Goal: Information Seeking & Learning: Learn about a topic

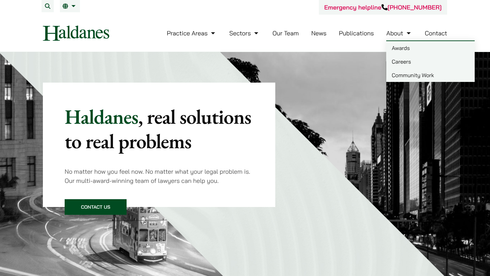
click at [400, 61] on link "Careers" at bounding box center [430, 62] width 88 height 14
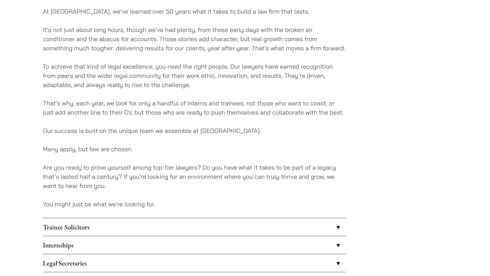
scroll to position [491, 0]
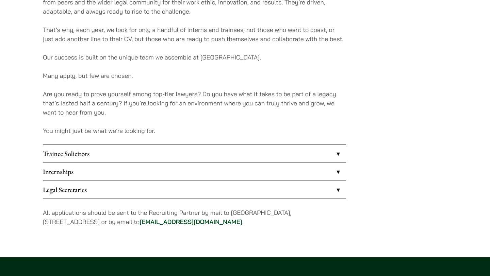
click at [112, 174] on link "Internships" at bounding box center [194, 172] width 303 height 18
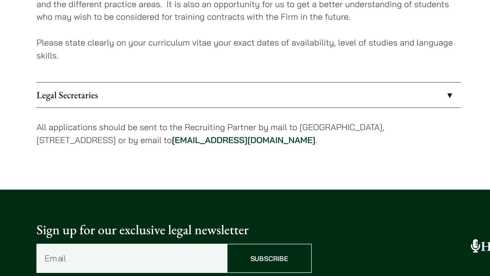
scroll to position [675, 0]
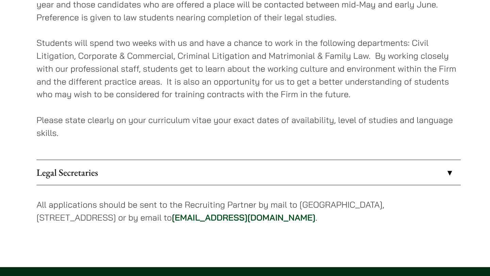
click at [133, 108] on p "Please state clearly on your curriculum vitae your exact dates of availability,…" at bounding box center [194, 113] width 303 height 18
click at [126, 109] on p "Please state clearly on your curriculum vitae your exact dates of availability,…" at bounding box center [194, 113] width 303 height 18
drag, startPoint x: 124, startPoint y: 109, endPoint x: 167, endPoint y: 112, distance: 43.4
click at [167, 112] on p "Please state clearly on your curriculum vitae your exact dates of availability,…" at bounding box center [194, 113] width 303 height 18
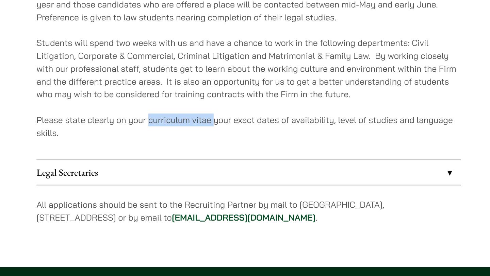
drag, startPoint x: 168, startPoint y: 109, endPoint x: 132, endPoint y: 109, distance: 36.1
click at [132, 109] on p "Please state clearly on your curriculum vitae your exact dates of availability,…" at bounding box center [194, 113] width 303 height 18
copy p "curriculum vitae"
click at [213, 99] on div "We offer placements to a few selected law students from June to August and occa…" at bounding box center [194, 67] width 303 height 140
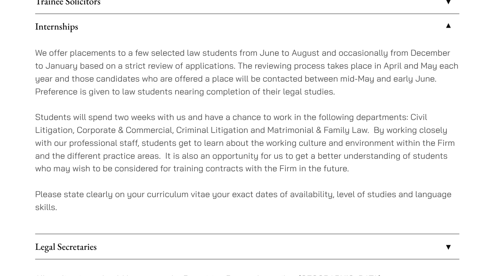
scroll to position [609, 0]
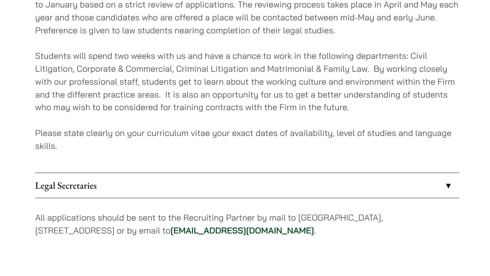
click at [214, 169] on p "Please state clearly on your curriculum vitae your exact dates of availability,…" at bounding box center [194, 178] width 303 height 18
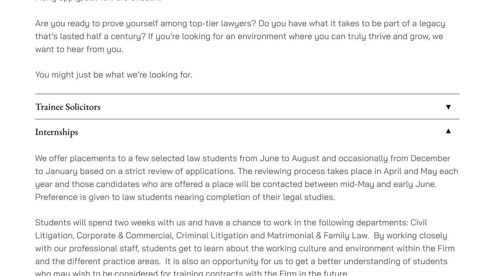
scroll to position [566, 0]
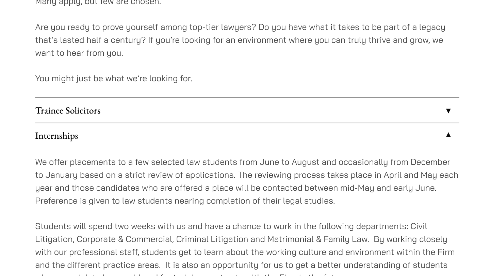
click at [203, 82] on link "Trainee Solicitors" at bounding box center [194, 79] width 303 height 18
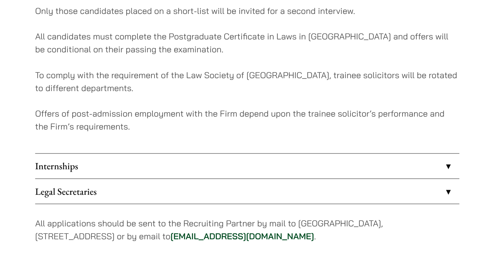
click at [203, 204] on link "Internships" at bounding box center [194, 198] width 303 height 18
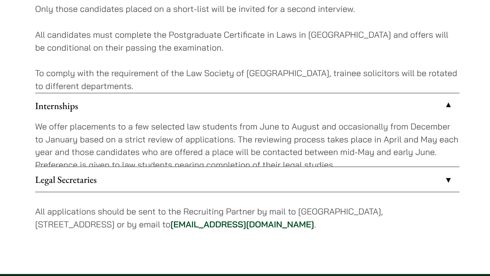
scroll to position [592, 0]
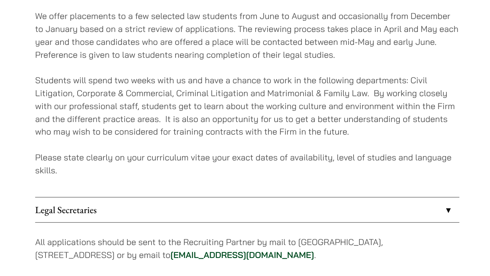
click at [201, 229] on link "Legal Secretaries" at bounding box center [194, 229] width 303 height 18
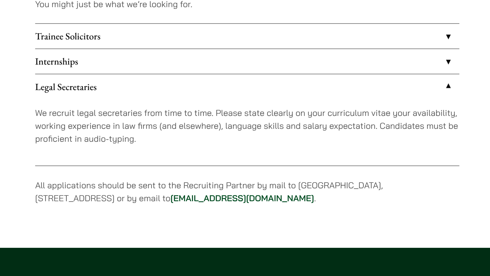
click at [179, 71] on link "Internships" at bounding box center [194, 72] width 303 height 18
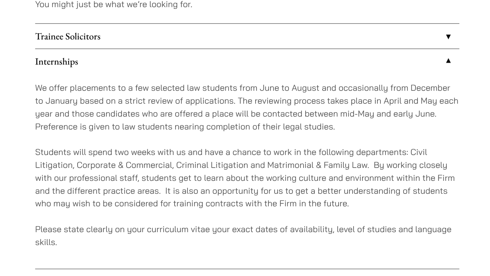
click at [141, 110] on p "We offer placements to a few selected law students from June to August and occa…" at bounding box center [194, 104] width 303 height 37
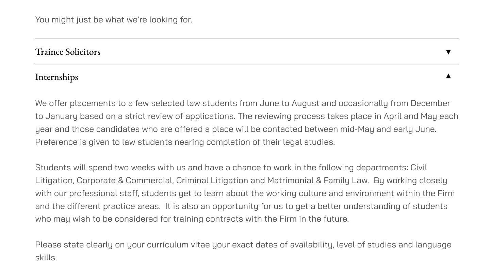
scroll to position [579, 0]
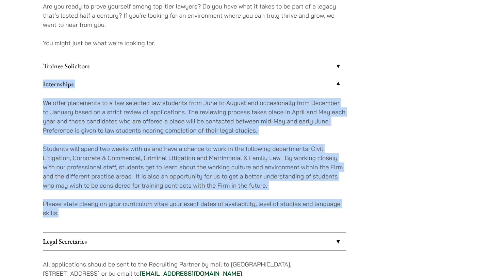
drag, startPoint x: 82, startPoint y: 209, endPoint x: 29, endPoint y: 82, distance: 137.8
copy li "Internships We offer placements to a few selected law students from June to Aug…"
click at [267, 102] on p "We offer placements to a few selected law students from June to August and occa…" at bounding box center [194, 116] width 303 height 37
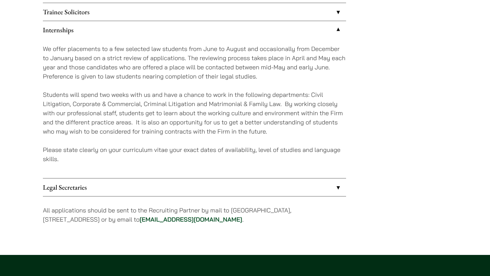
scroll to position [629, 0]
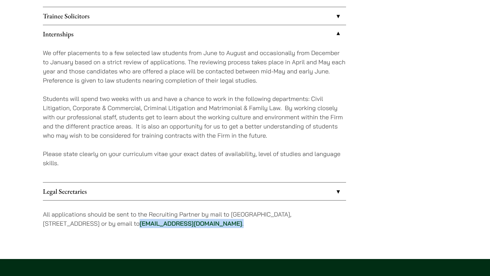
drag, startPoint x: 230, startPoint y: 222, endPoint x: 160, endPoint y: 224, distance: 70.2
click at [160, 224] on p "All applications should be sent to the Recruiting Partner by mail to 7th Floor,…" at bounding box center [194, 219] width 303 height 18
copy p "career@haldanes.com ."
click at [182, 138] on p "Students will spend two weeks with us and have a chance to work in the followin…" at bounding box center [194, 117] width 303 height 46
